Goal: Transaction & Acquisition: Purchase product/service

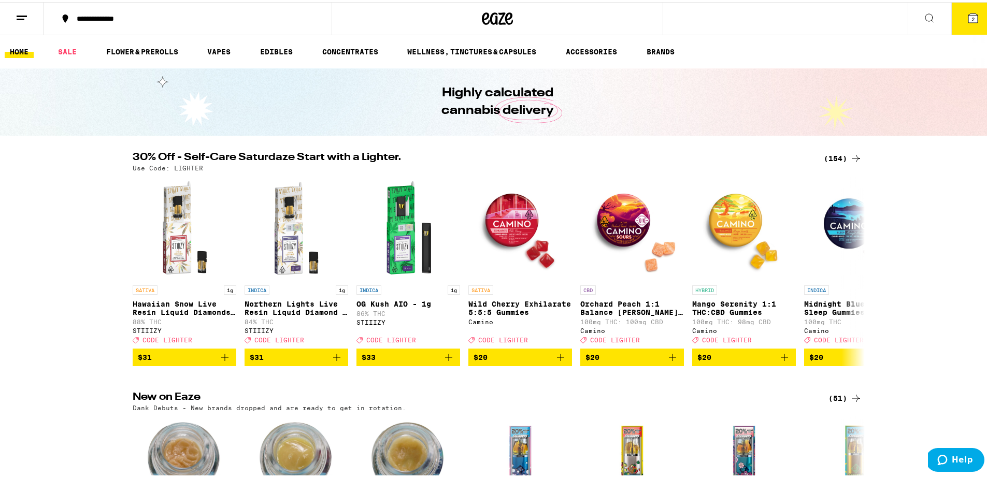
click at [966, 24] on button "2" at bounding box center [973, 17] width 44 height 32
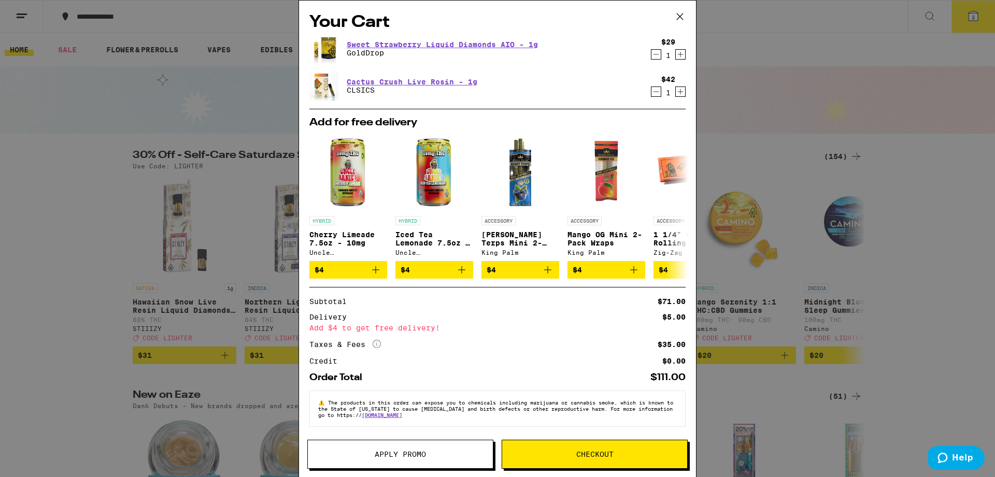
click at [788, 61] on div "Your Cart Sweet Strawberry Liquid Diamonds AIO - 1g GoldDrop $29 1 Cactus Crush…" at bounding box center [497, 238] width 995 height 477
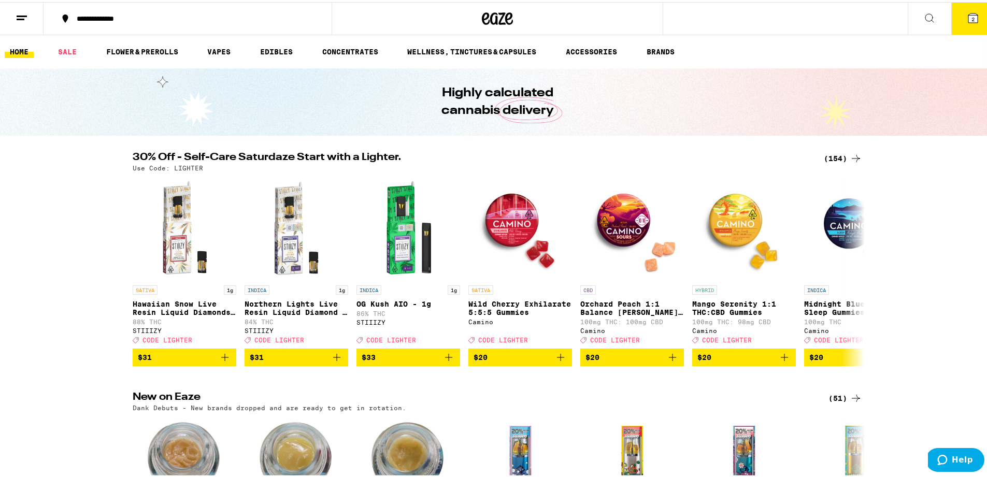
click at [23, 17] on line at bounding box center [21, 17] width 8 height 0
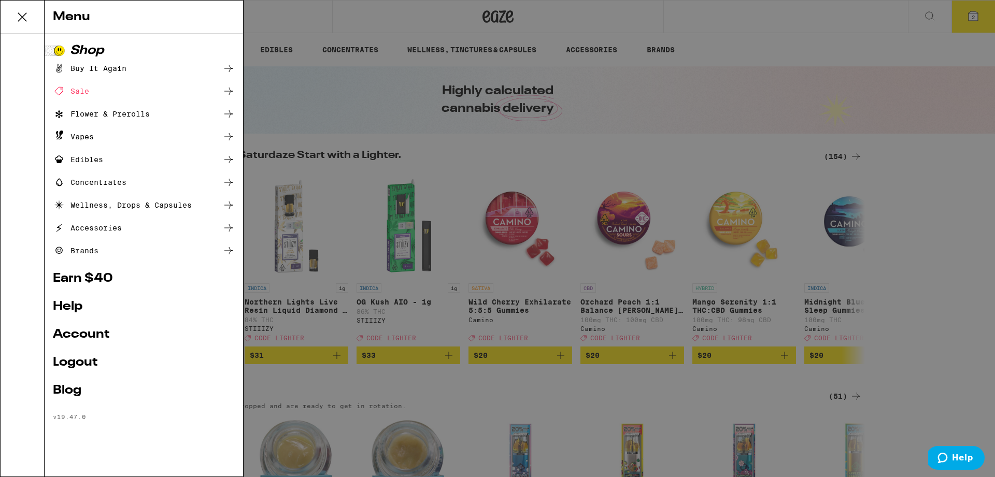
click at [72, 367] on link "Logout" at bounding box center [144, 362] width 182 height 12
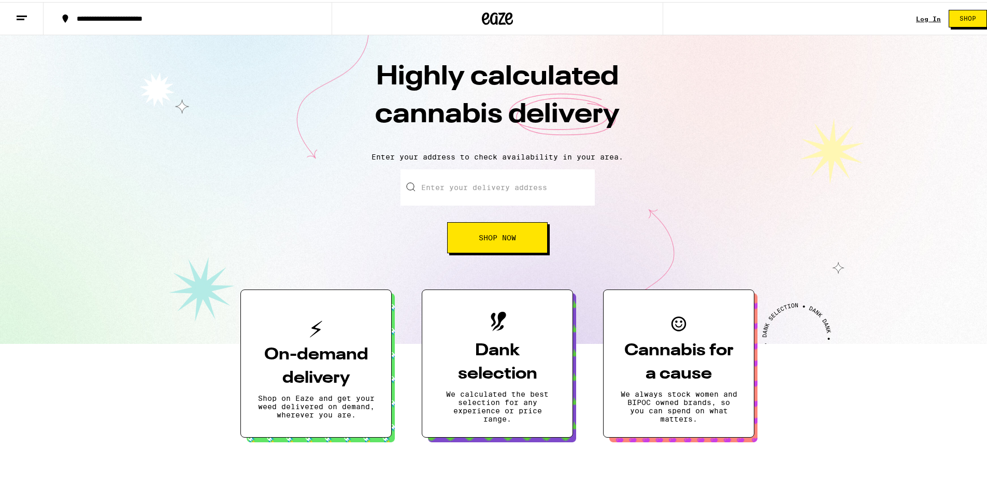
click at [918, 15] on div "Log In" at bounding box center [928, 16] width 25 height 7
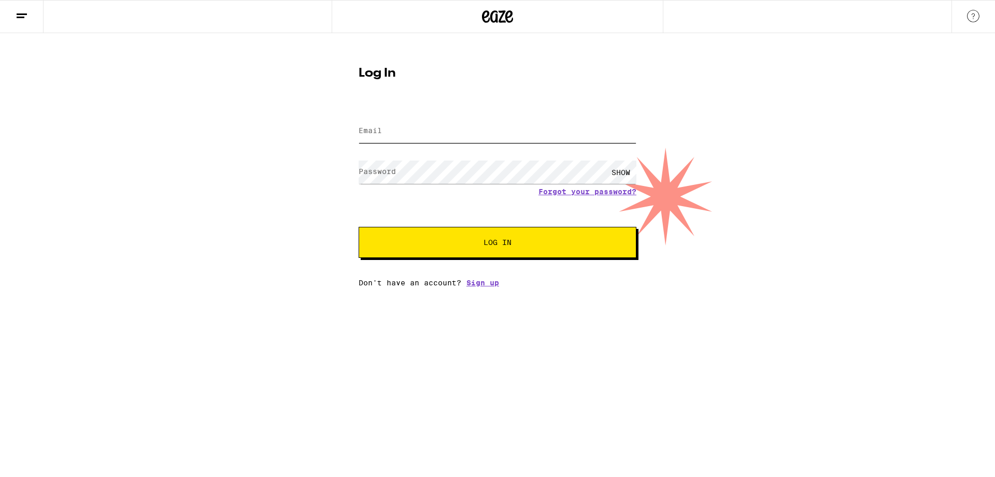
click at [482, 139] on input "Email" at bounding box center [498, 131] width 278 height 23
click at [359, 227] on button "Log In" at bounding box center [498, 242] width 278 height 31
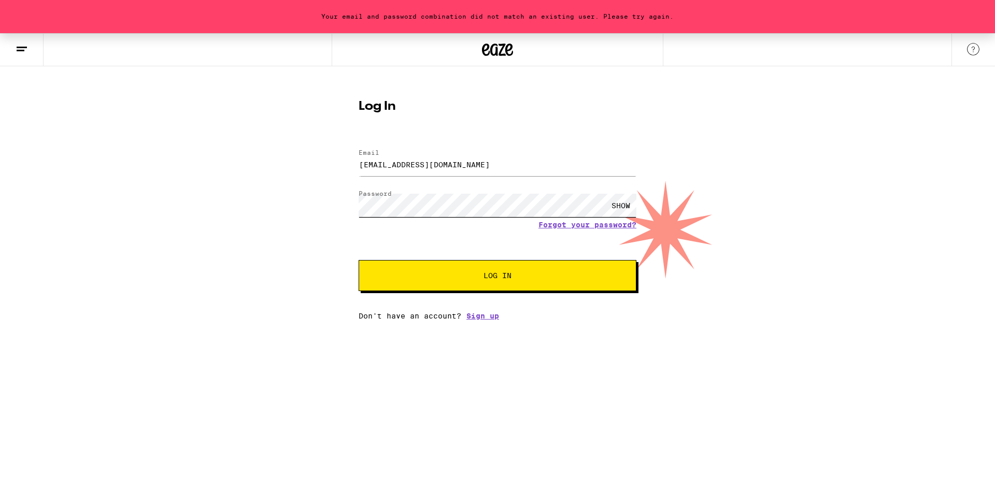
click at [359, 260] on button "Log In" at bounding box center [498, 275] width 278 height 31
click at [617, 206] on div "SHOW" at bounding box center [620, 205] width 31 height 23
click at [493, 283] on button "Log In" at bounding box center [498, 275] width 278 height 31
click at [359, 260] on button "Log In" at bounding box center [498, 275] width 278 height 31
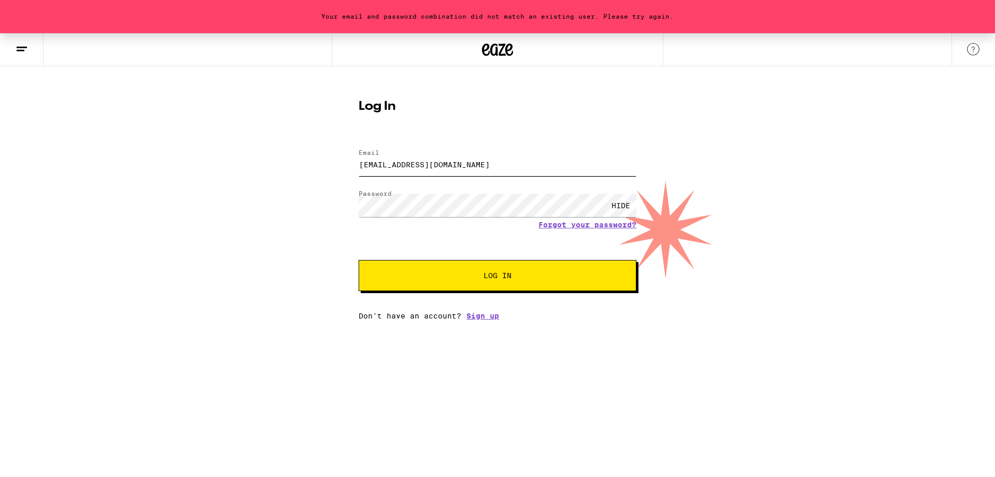
click at [434, 164] on input "[EMAIL_ADDRESS][DOMAIN_NAME]" at bounding box center [498, 164] width 278 height 23
type input "[EMAIL_ADDRESS][DOMAIN_NAME]"
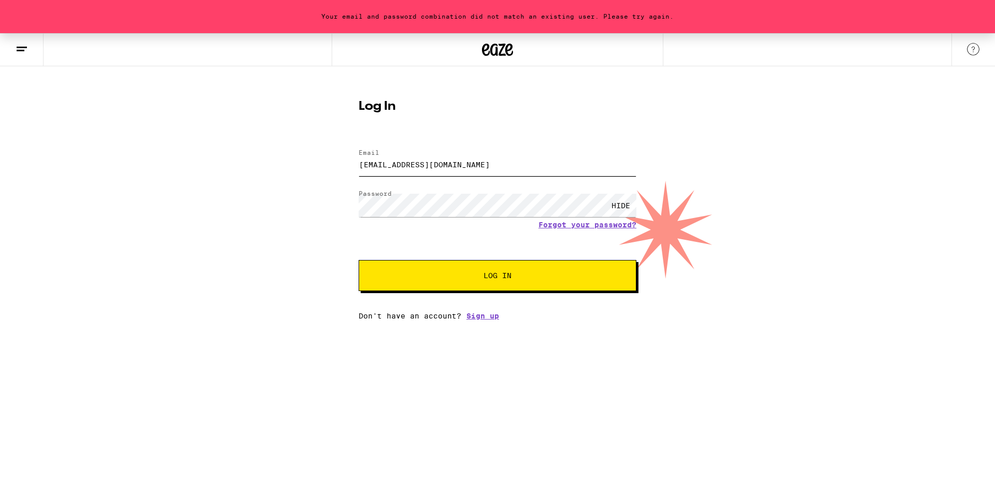
click at [359, 260] on button "Log In" at bounding box center [498, 275] width 278 height 31
